Goal: Check status

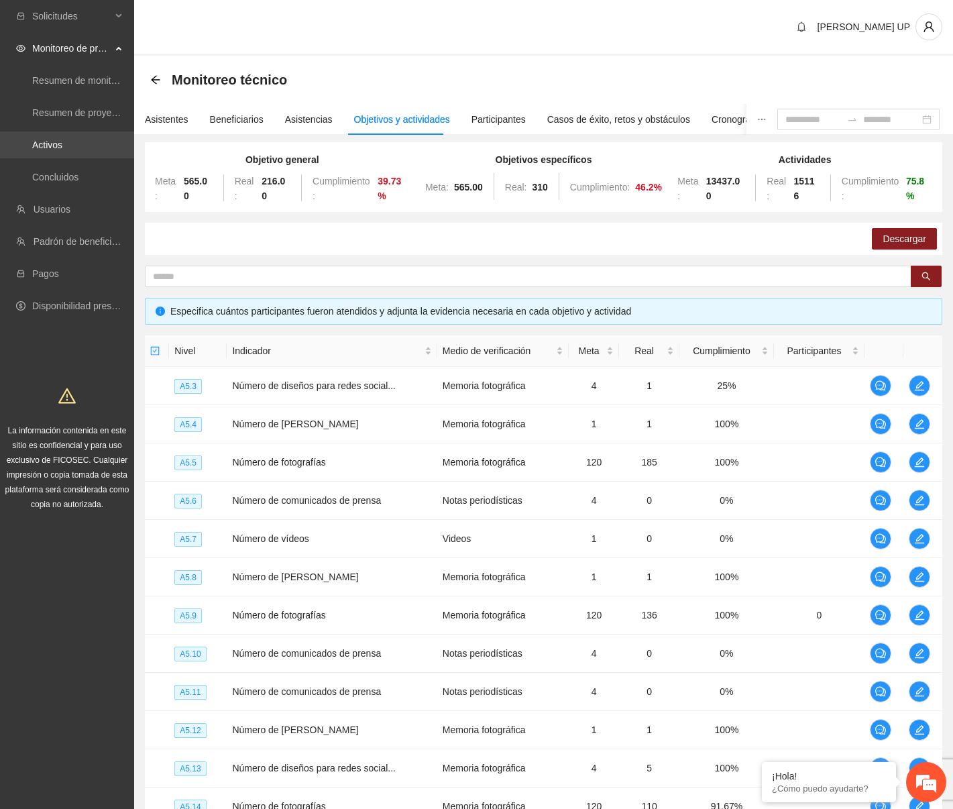
click at [62, 150] on link "Activos" at bounding box center [47, 144] width 30 height 11
click at [62, 146] on link "Activos" at bounding box center [47, 144] width 30 height 11
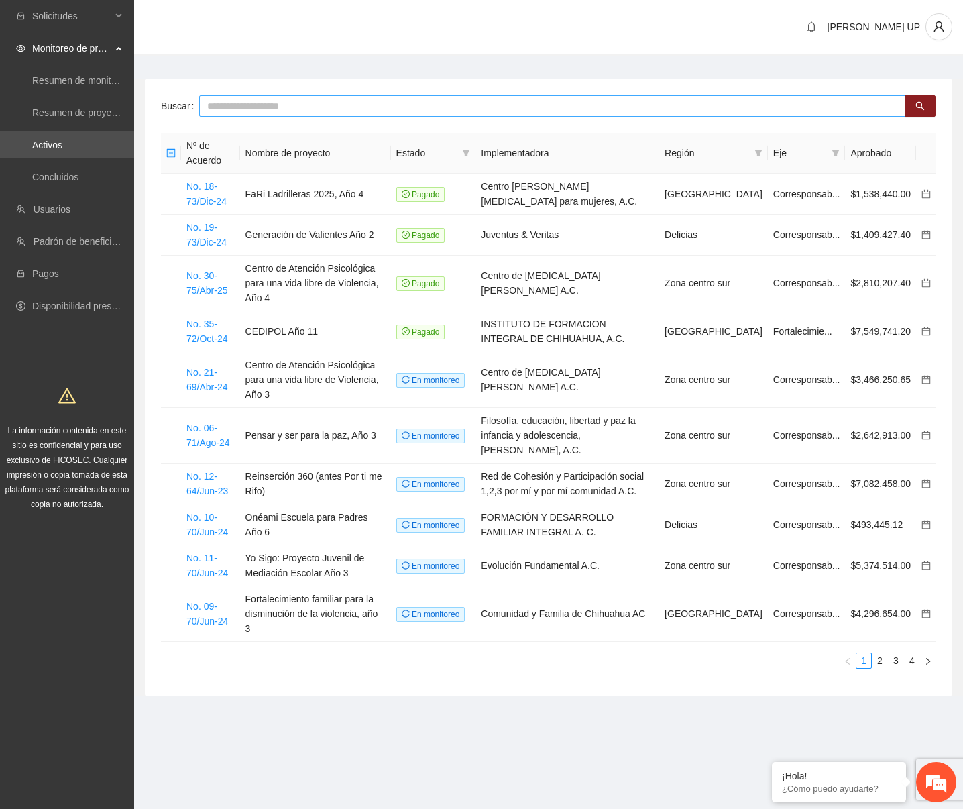
click at [316, 111] on input "text" at bounding box center [552, 105] width 706 height 21
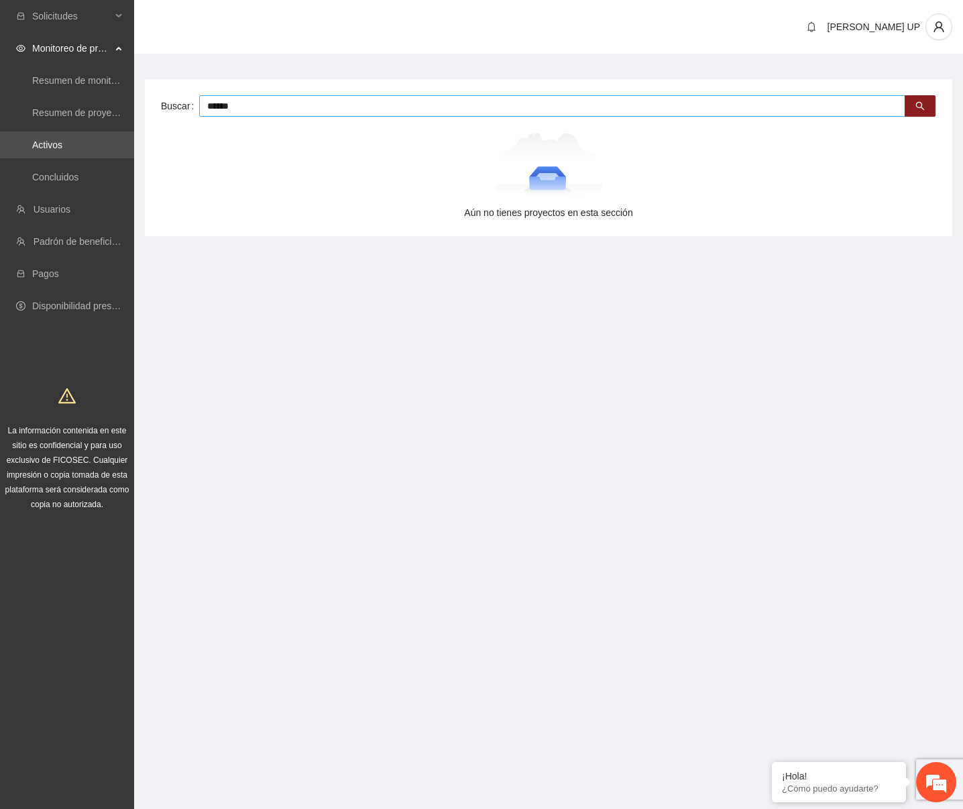
type input "******"
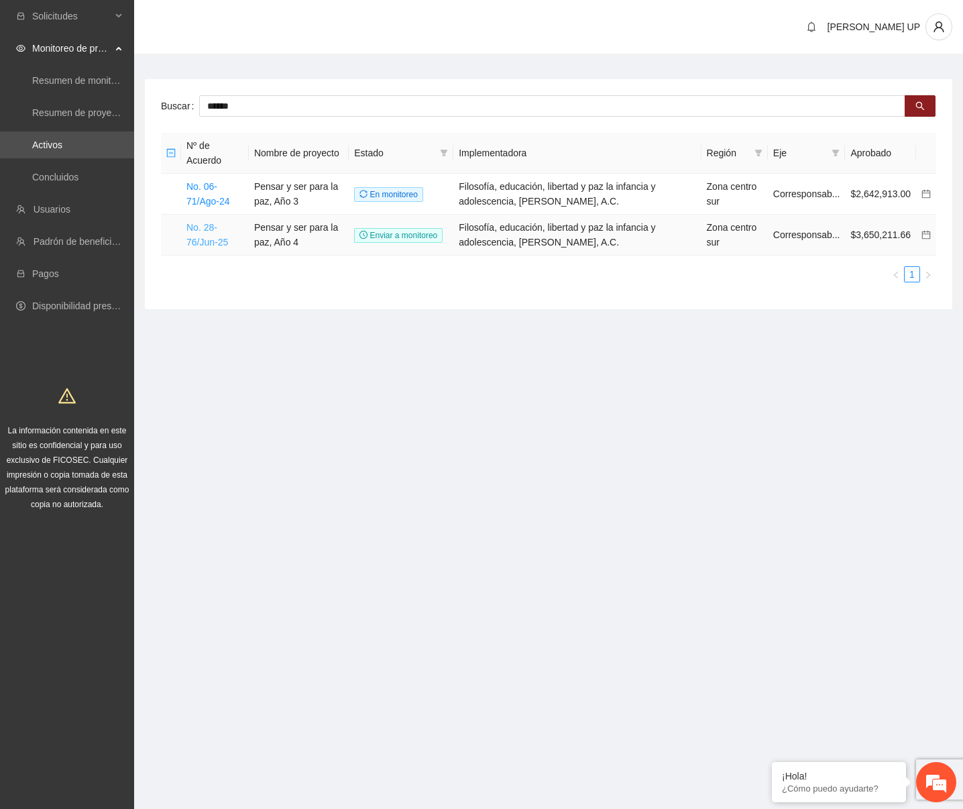
click at [228, 222] on link "No. 28-76/Jun-25" at bounding box center [207, 234] width 42 height 25
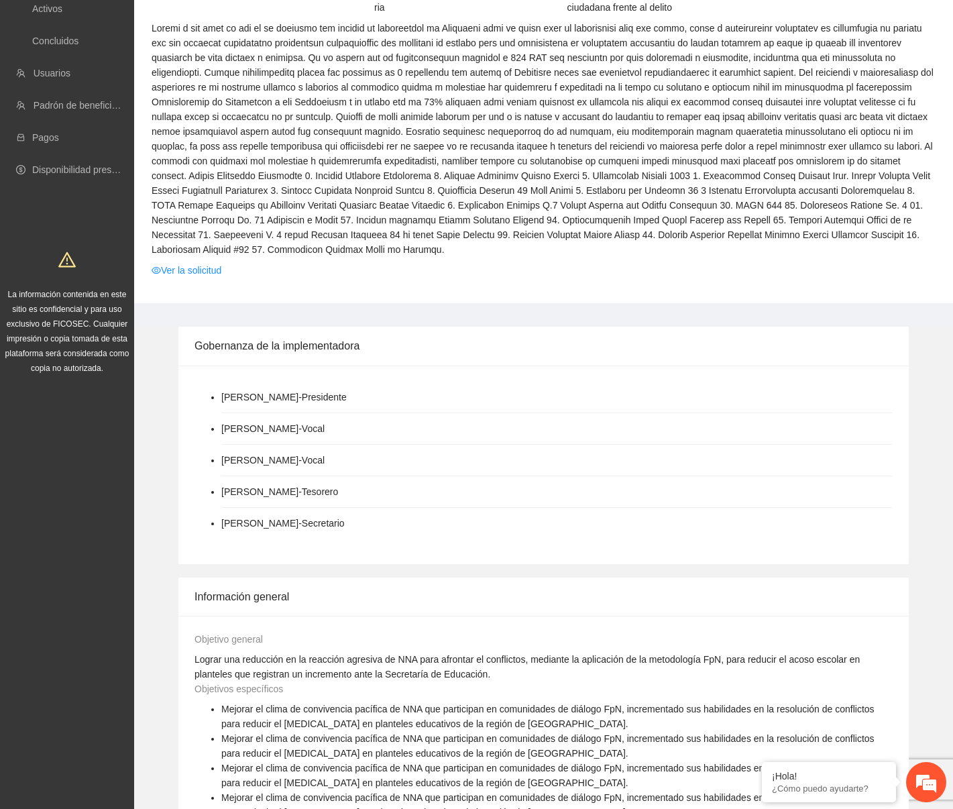
scroll to position [67, 0]
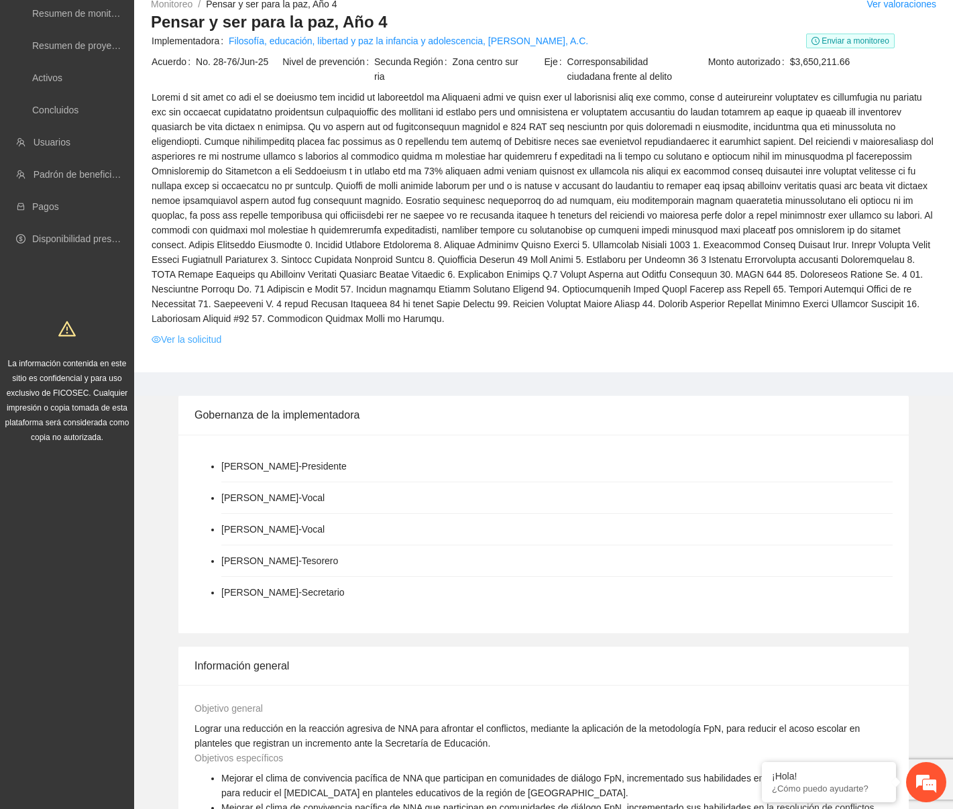
click at [162, 332] on link "Ver la solicitud" at bounding box center [187, 339] width 70 height 15
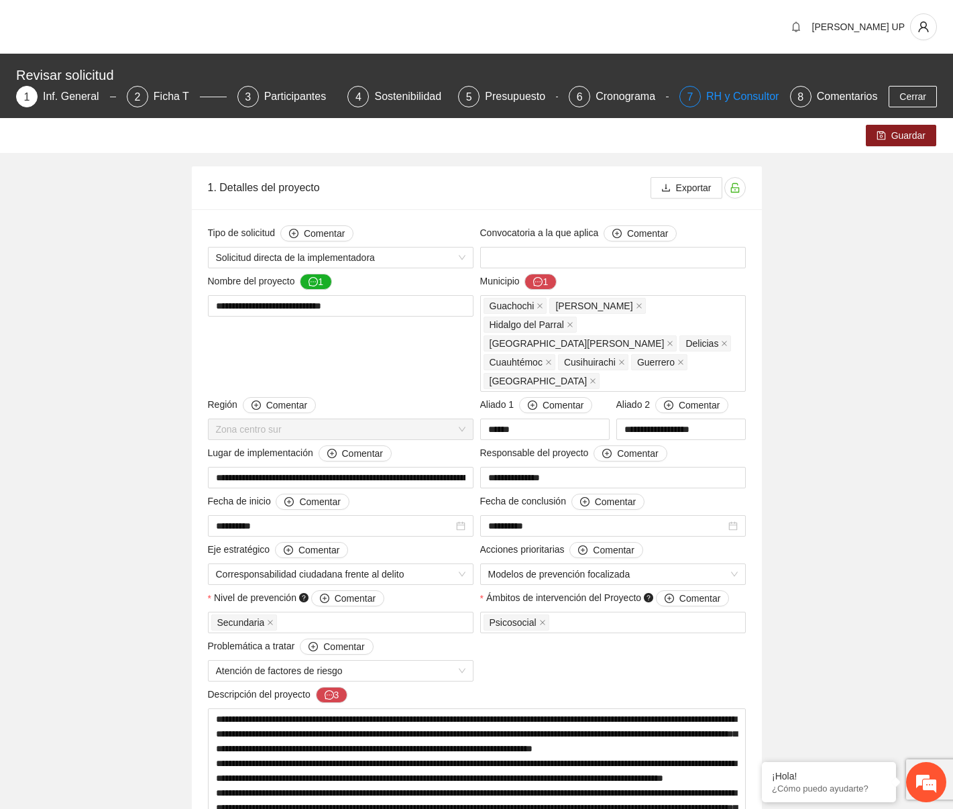
click at [689, 101] on div "7" at bounding box center [689, 96] width 21 height 21
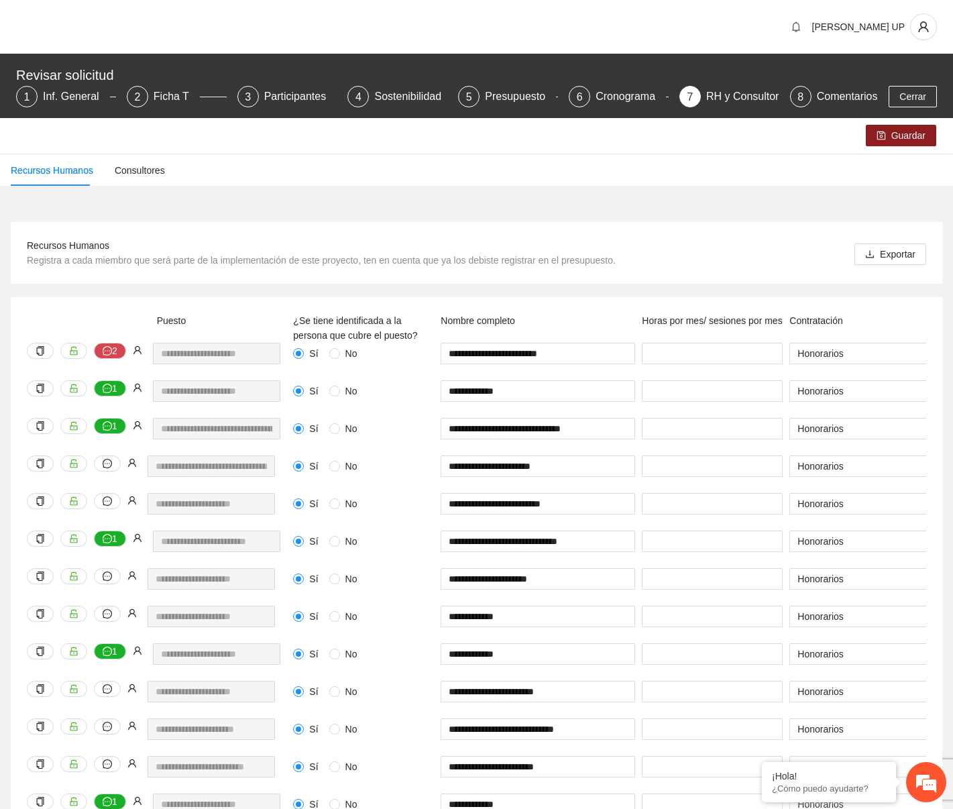
click at [475, 264] on span "Registra a cada miembro que será parte de la implementación de este proyecto, t…" at bounding box center [321, 260] width 589 height 11
click at [663, 514] on input "**" at bounding box center [712, 503] width 141 height 21
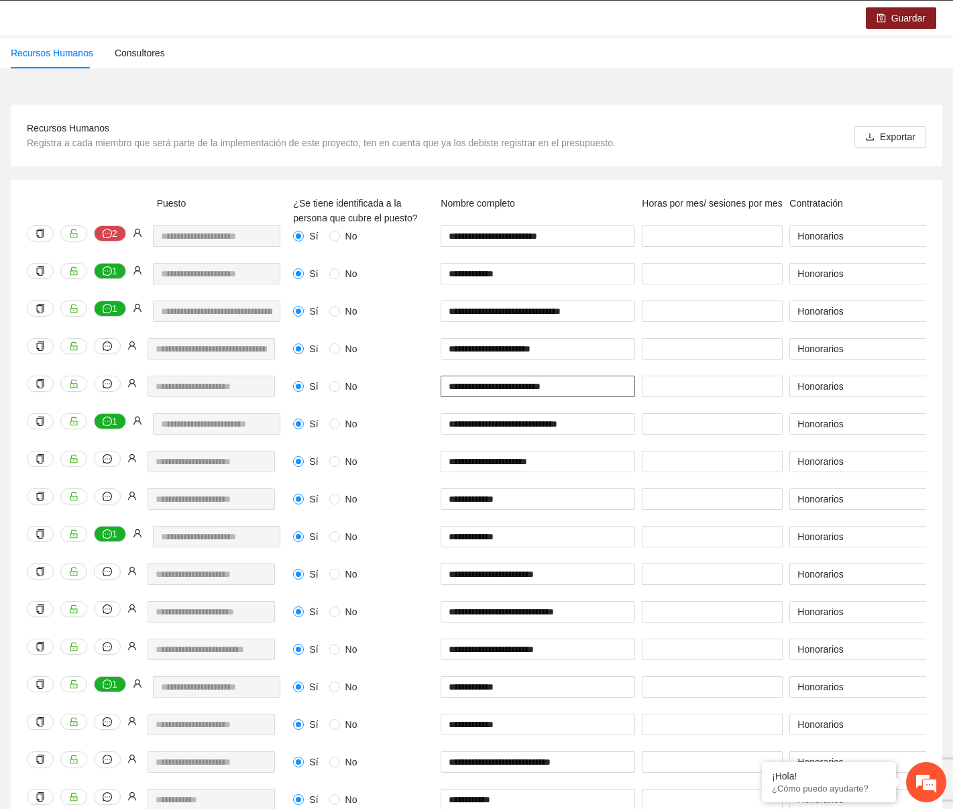
scroll to position [287, 0]
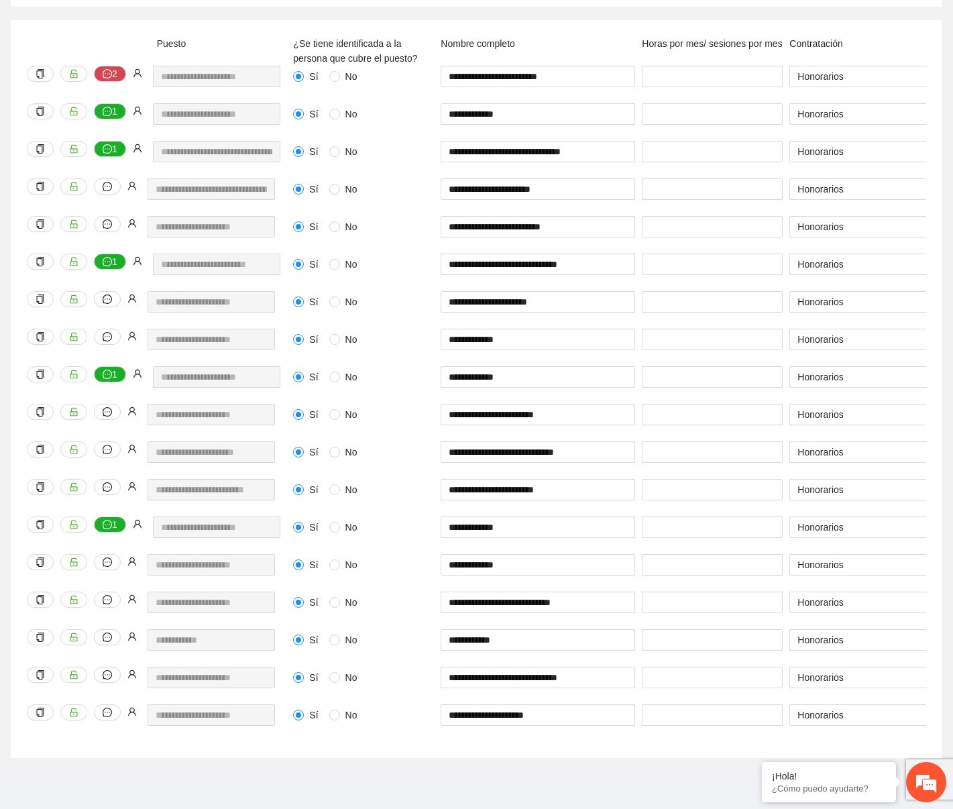
click at [402, 520] on div "Sí No" at bounding box center [363, 527] width 141 height 15
click at [586, 24] on div "**********" at bounding box center [476, 389] width 931 height 738
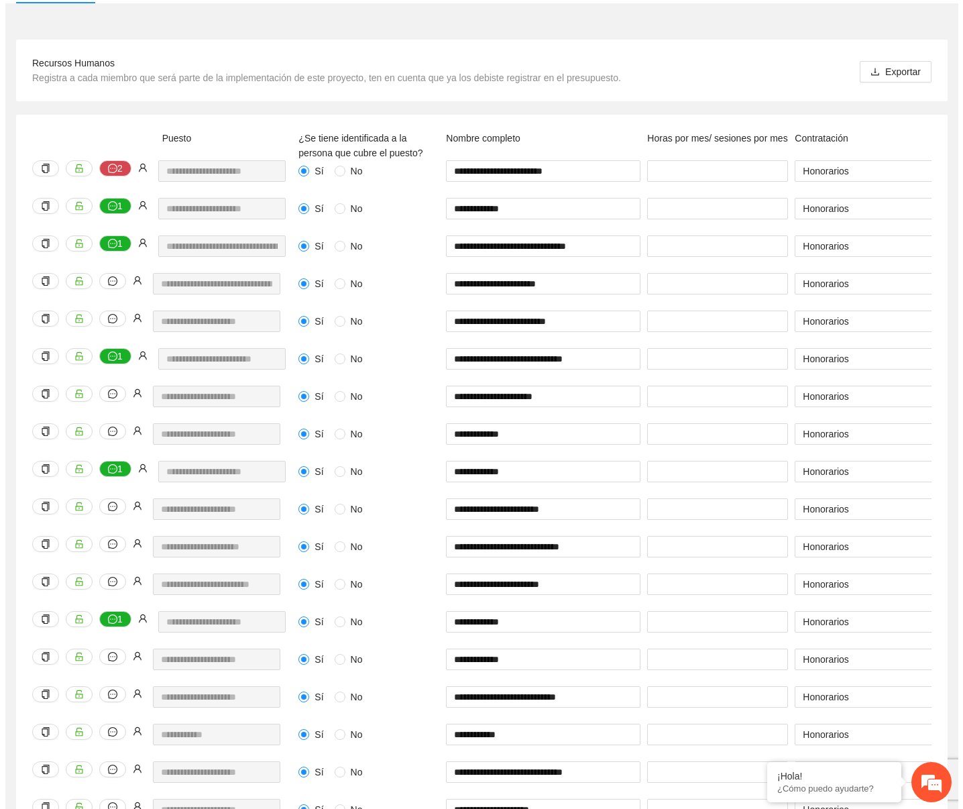
scroll to position [0, 0]
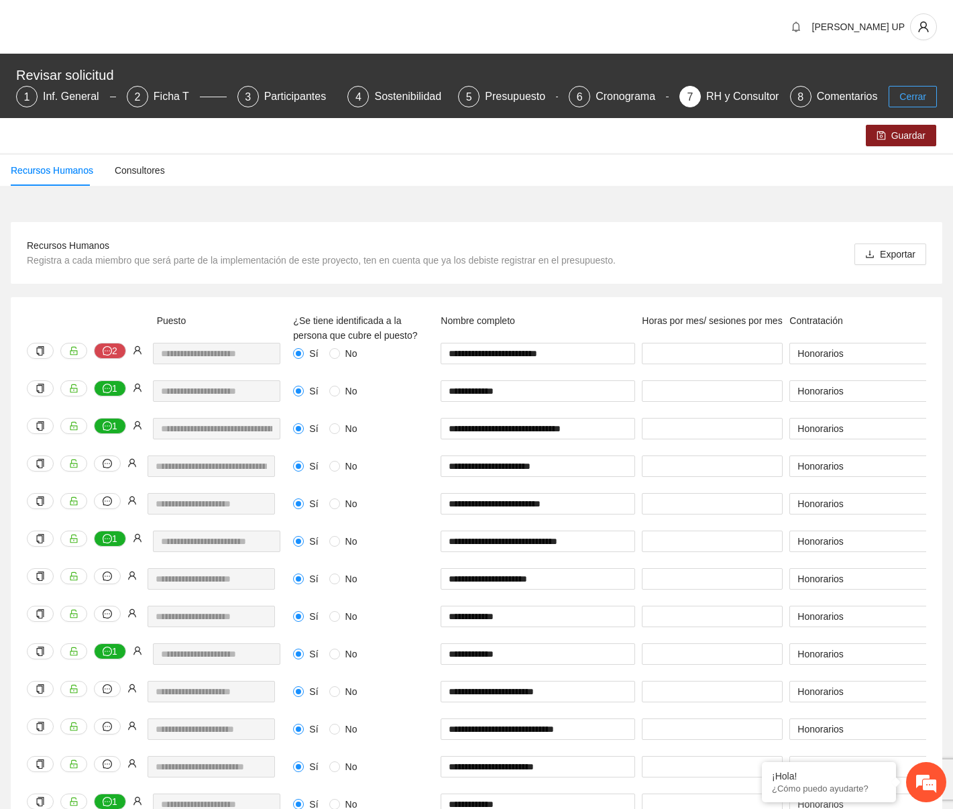
click at [902, 102] on span "Cerrar" at bounding box center [912, 96] width 27 height 15
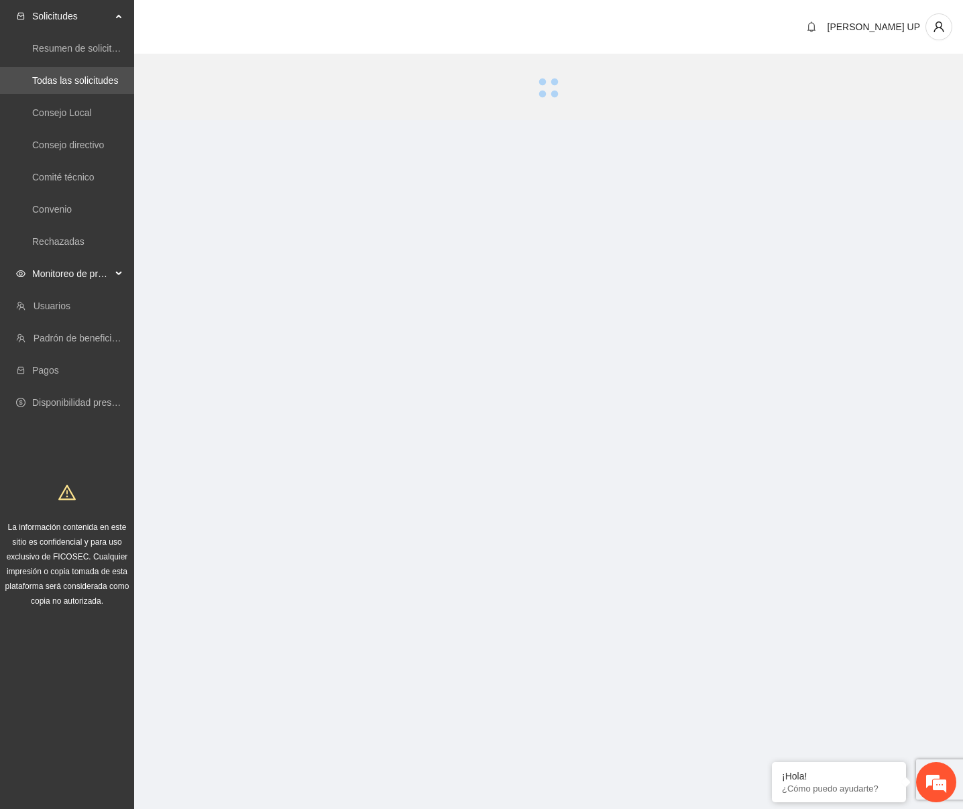
click at [89, 280] on span "Monitoreo de proyectos" at bounding box center [71, 273] width 79 height 27
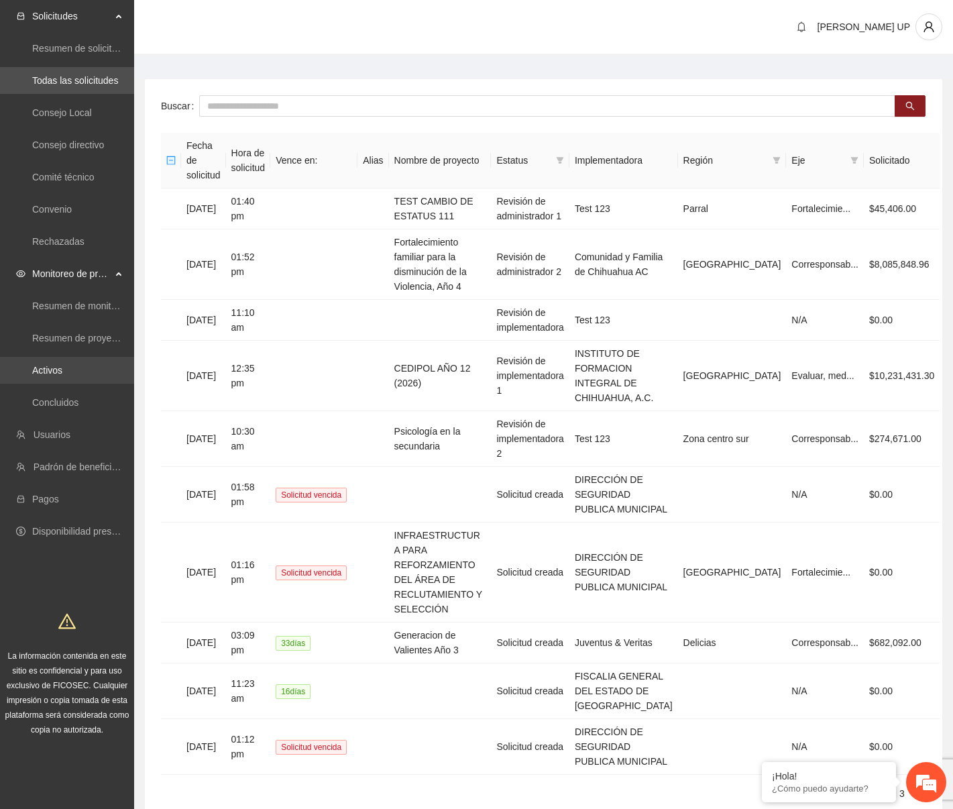
click at [62, 365] on link "Activos" at bounding box center [47, 370] width 30 height 11
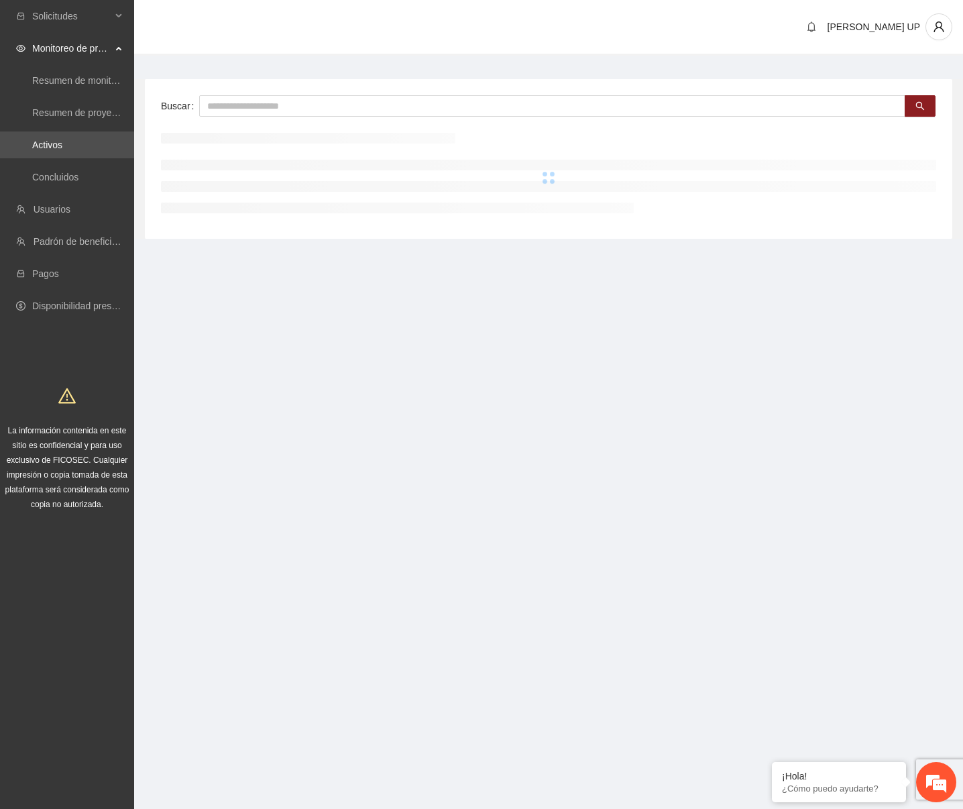
click at [247, 117] on div "Buscar" at bounding box center [548, 159] width 807 height 160
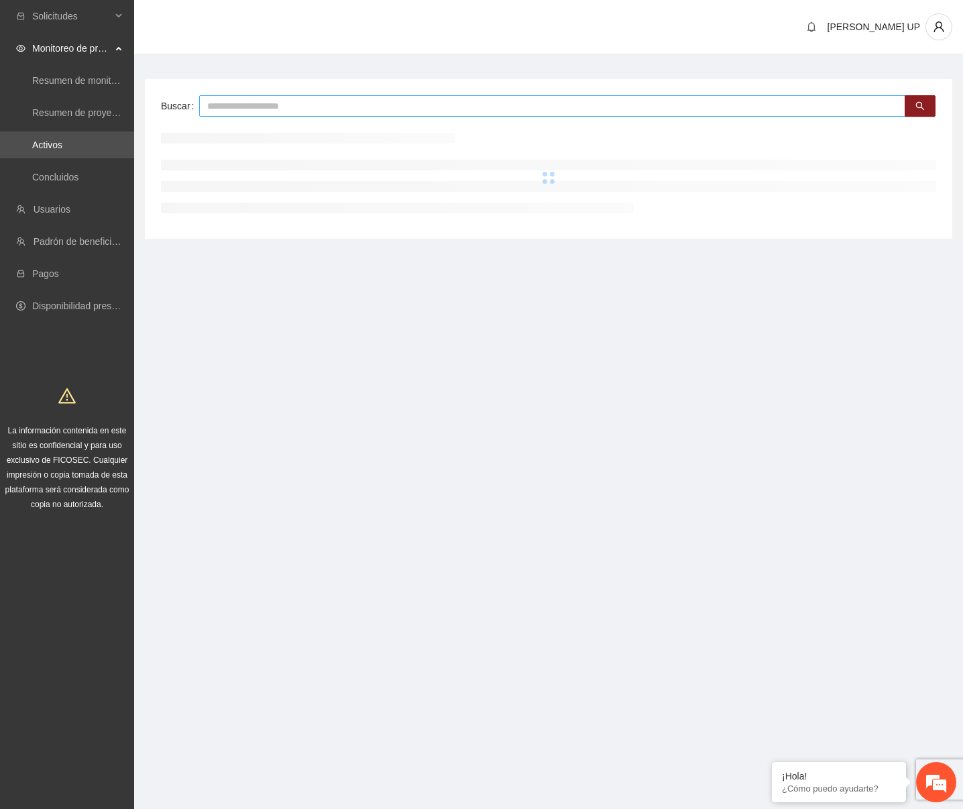
click at [247, 112] on input "text" at bounding box center [552, 105] width 706 height 21
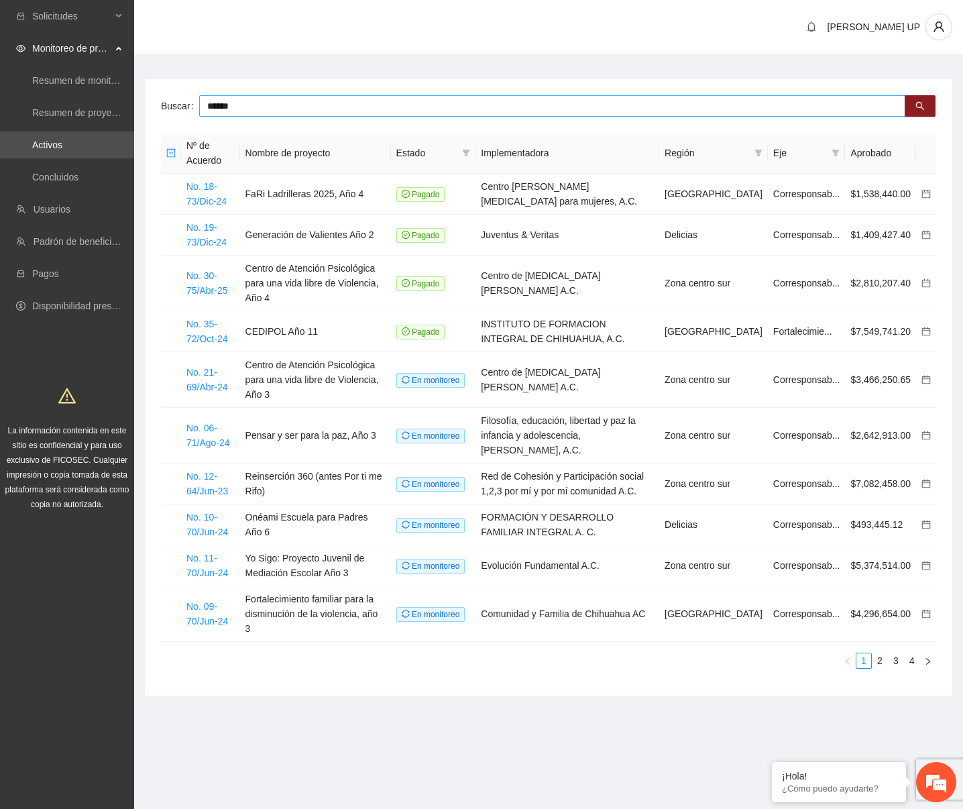
type input "******"
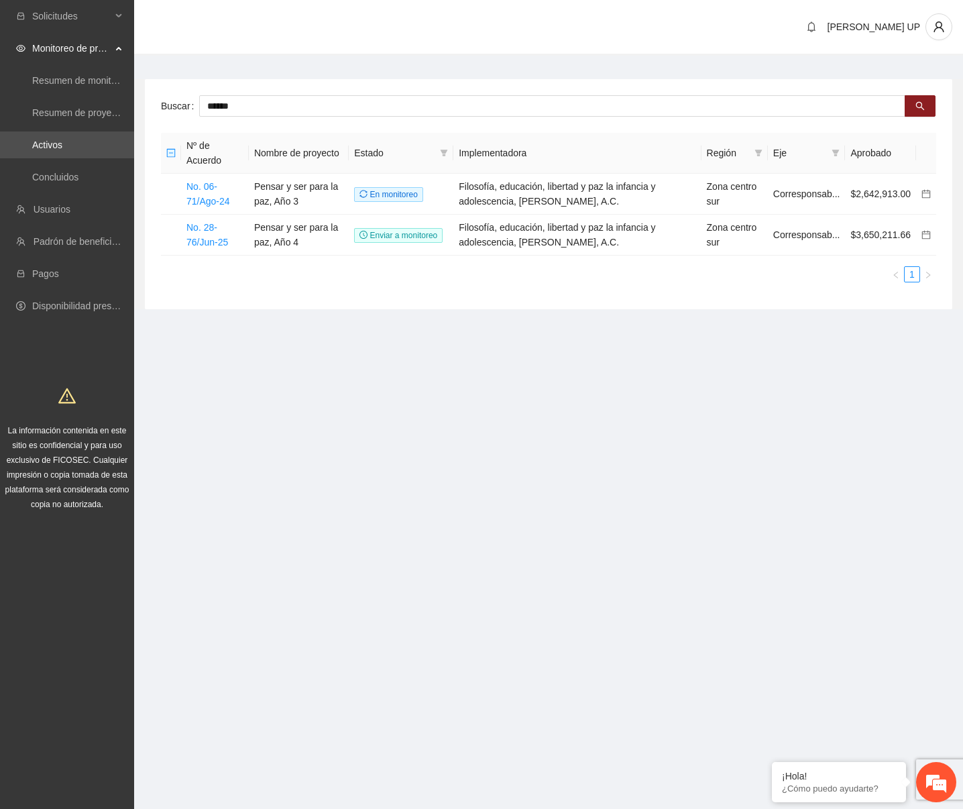
click at [435, 355] on section "Solicitudes Monitoreo de proyectos Resumen de monitoreo Resumen de proyectos ap…" at bounding box center [481, 404] width 963 height 809
